Goal: Use online tool/utility: Utilize a website feature to perform a specific function

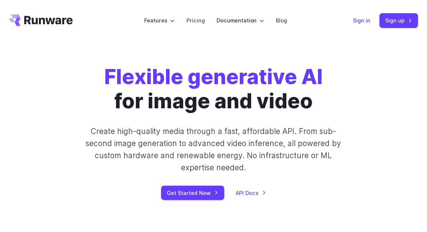
click at [363, 24] on link "Sign in" at bounding box center [362, 20] width 18 height 8
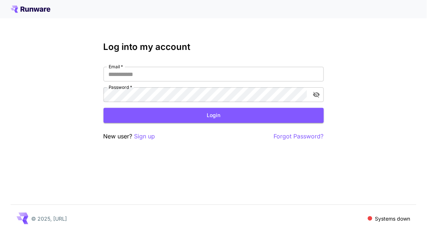
click at [142, 138] on p "Sign up" at bounding box center [144, 136] width 21 height 9
click at [147, 134] on p "Sign up" at bounding box center [144, 136] width 21 height 9
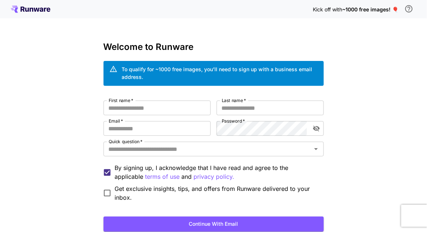
click at [183, 108] on input "First name   *" at bounding box center [157, 108] width 107 height 15
type input "*"
click at [261, 106] on input "Last name   *" at bounding box center [270, 108] width 107 height 15
type input "*****"
click at [186, 128] on input "Email   *" at bounding box center [157, 128] width 107 height 15
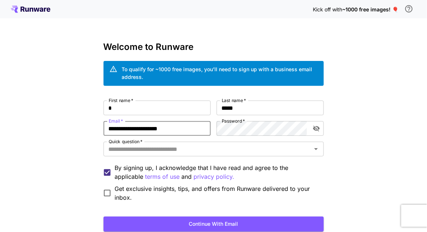
type input "**********"
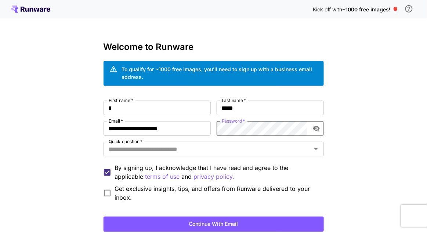
click at [268, 148] on input "Quick question   *" at bounding box center [208, 149] width 204 height 10
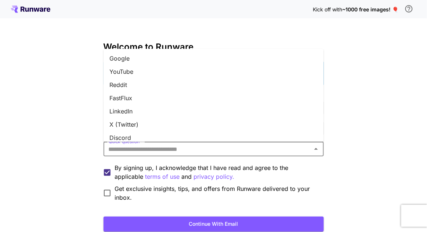
click at [216, 52] on li "Google" at bounding box center [214, 58] width 220 height 13
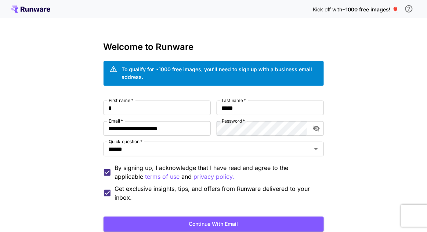
click at [228, 224] on button "Continue with email" at bounding box center [214, 224] width 220 height 15
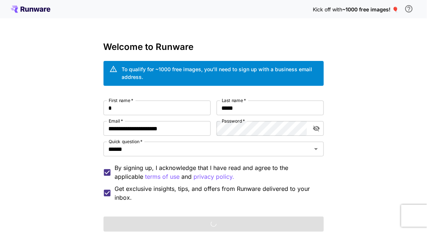
click at [319, 129] on icon "toggle password visibility" at bounding box center [316, 129] width 7 height 6
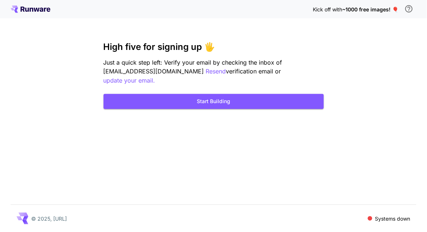
scroll to position [33, 0]
click at [250, 94] on button "Start Building" at bounding box center [214, 101] width 220 height 15
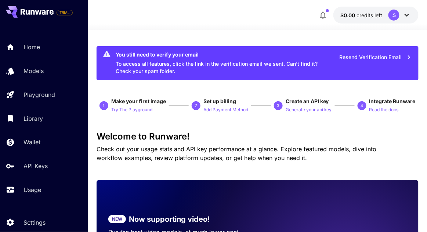
click at [56, 50] on div "Home" at bounding box center [52, 47] width 59 height 9
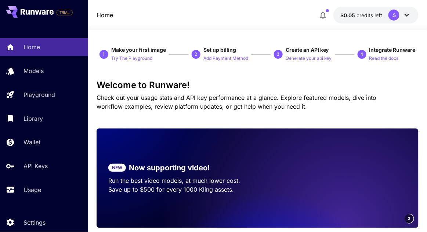
click at [324, 13] on icon "button" at bounding box center [323, 15] width 9 height 9
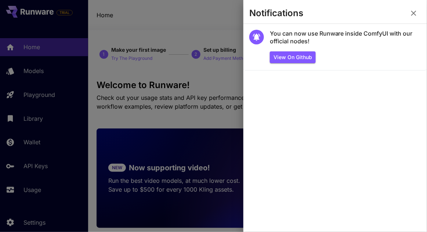
click at [229, 108] on div at bounding box center [213, 116] width 427 height 232
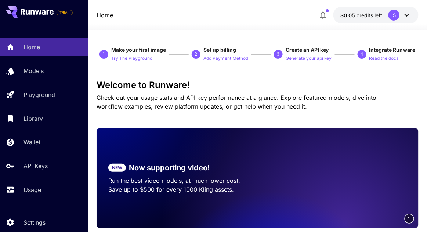
click at [59, 68] on div "Models" at bounding box center [52, 70] width 59 height 9
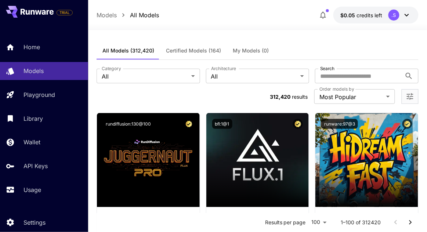
click at [58, 90] on link "Playground" at bounding box center [44, 95] width 88 height 18
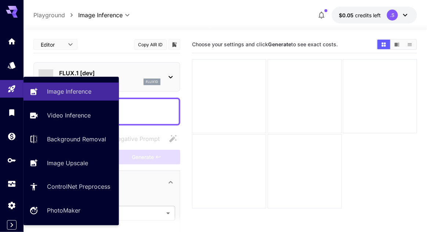
click at [225, 166] on div at bounding box center [229, 171] width 74 height 74
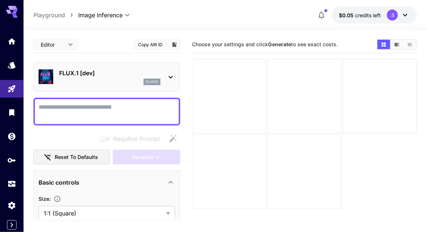
click at [164, 79] on div "FLUX.1 [dev] flux1d" at bounding box center [107, 77] width 137 height 22
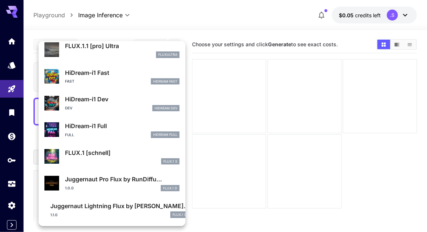
scroll to position [567, 0]
click at [197, 140] on div at bounding box center [213, 116] width 427 height 232
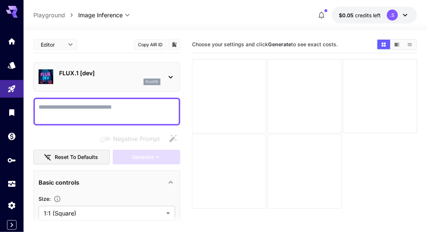
click at [128, 110] on textarea "Negative Prompt" at bounding box center [107, 112] width 137 height 18
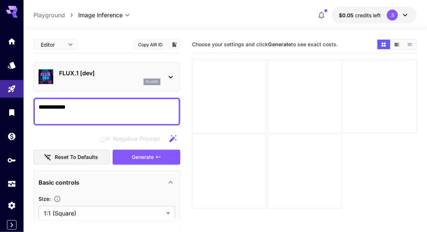
type textarea "**********"
click at [153, 157] on span "Generate" at bounding box center [143, 157] width 22 height 9
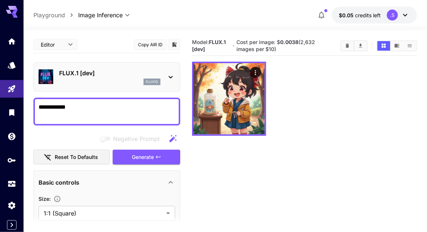
click at [99, 156] on button "Reset to defaults" at bounding box center [71, 157] width 76 height 15
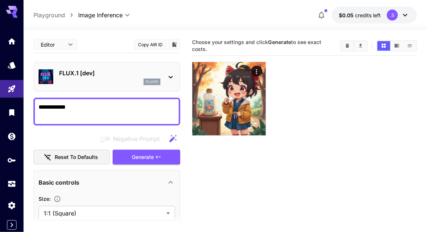
click at [145, 163] on button "Generate" at bounding box center [147, 157] width 68 height 15
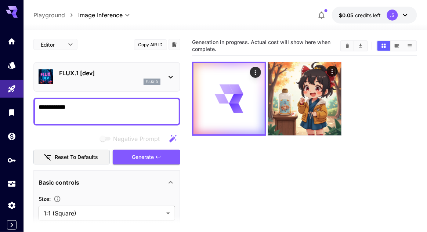
click at [334, 72] on icon "Actions" at bounding box center [331, 71] width 7 height 7
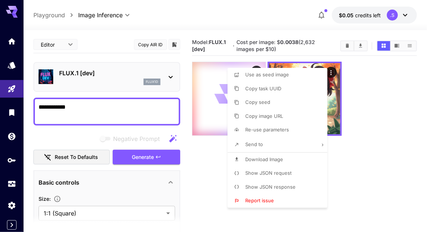
click at [287, 201] on li "Report issue" at bounding box center [280, 201] width 104 height 14
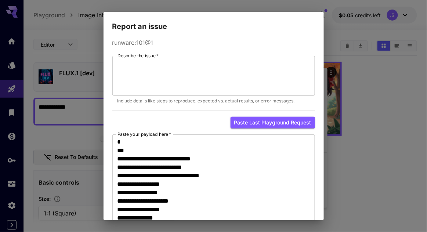
click at [361, 141] on div "**********" at bounding box center [213, 116] width 427 height 232
click at [349, 19] on div "**********" at bounding box center [213, 116] width 427 height 232
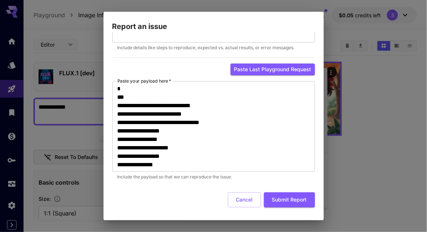
click at [248, 202] on button "Cancel" at bounding box center [244, 199] width 33 height 15
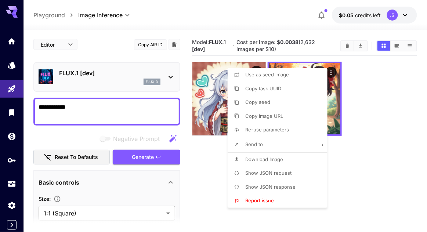
click at [348, 93] on div at bounding box center [213, 116] width 427 height 232
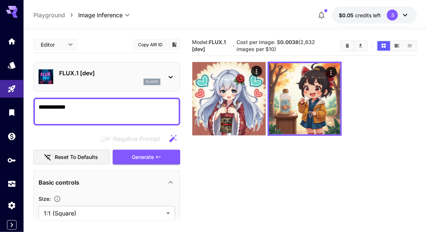
click at [331, 73] on icon "Actions" at bounding box center [330, 72] width 1 height 5
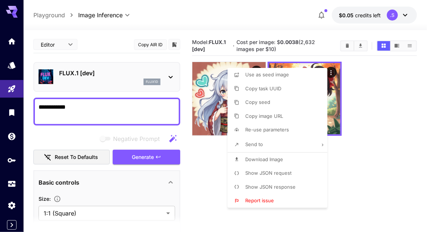
click at [355, 125] on div at bounding box center [213, 116] width 427 height 232
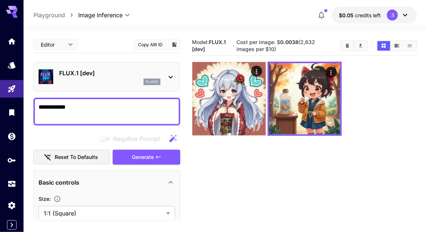
click at [331, 72] on icon "Actions" at bounding box center [330, 72] width 7 height 7
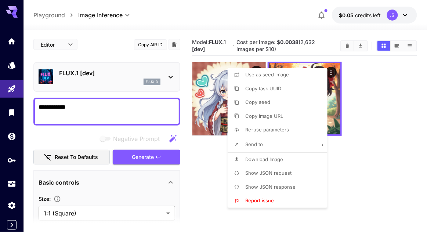
click at [362, 111] on div at bounding box center [213, 116] width 427 height 232
